Goal: Navigation & Orientation: Find specific page/section

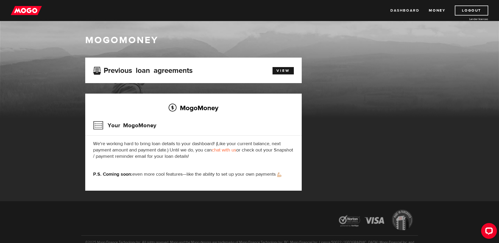
click at [402, 7] on link "Dashboard" at bounding box center [404, 11] width 29 height 10
